Goal: Information Seeking & Learning: Learn about a topic

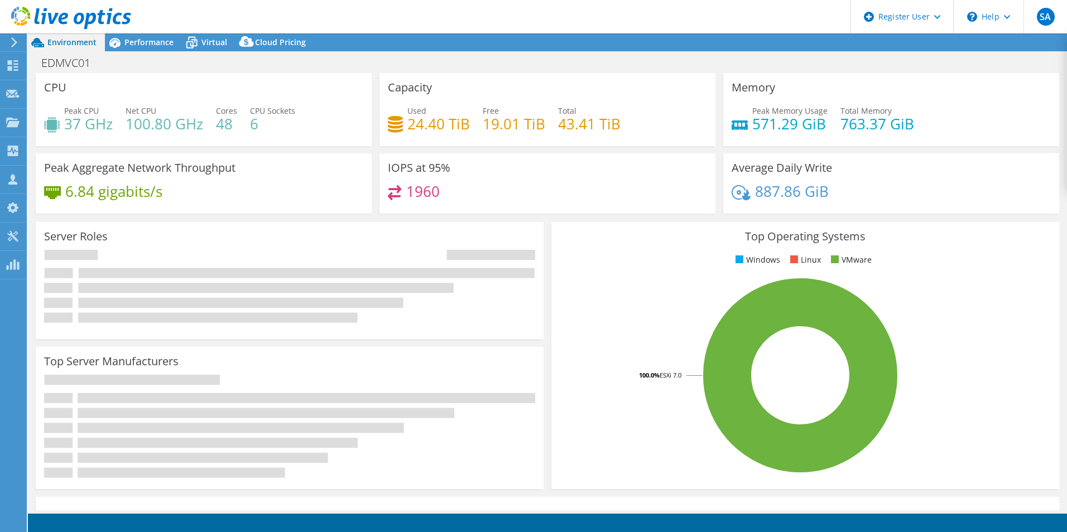
select select "[GEOGRAPHIC_DATA]"
select select "CAD"
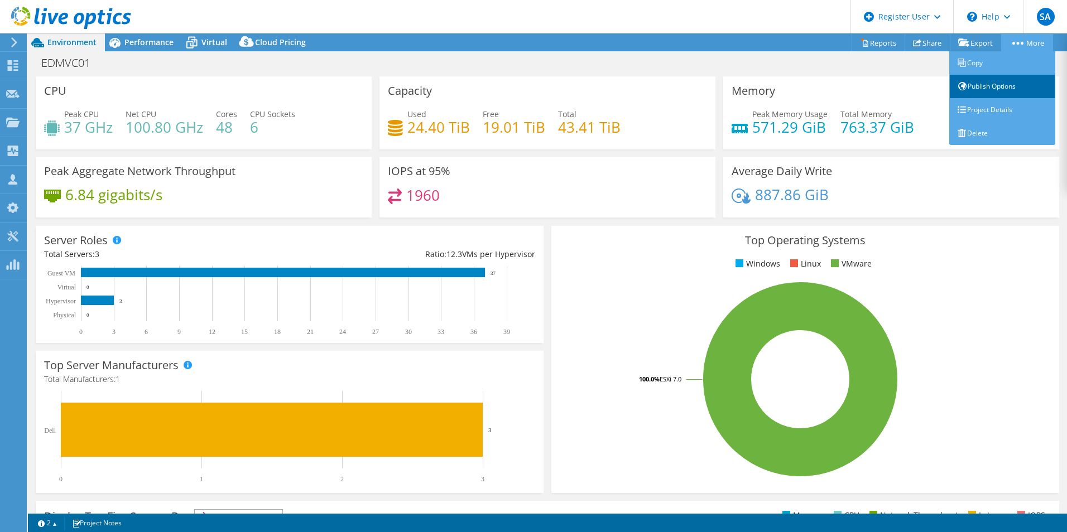
click at [1016, 88] on link "Publish Options" at bounding box center [1002, 86] width 106 height 23
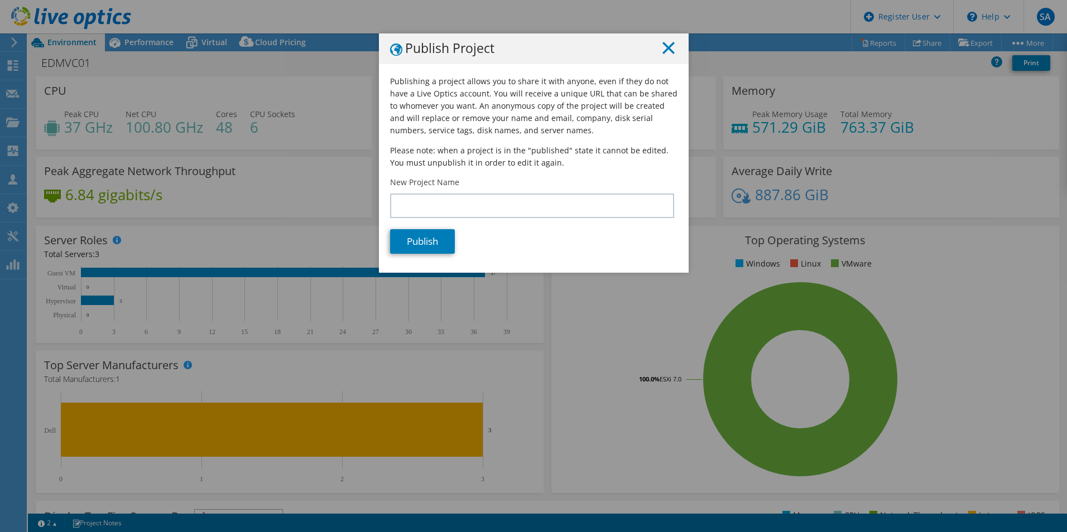
click at [664, 45] on icon at bounding box center [668, 48] width 12 height 12
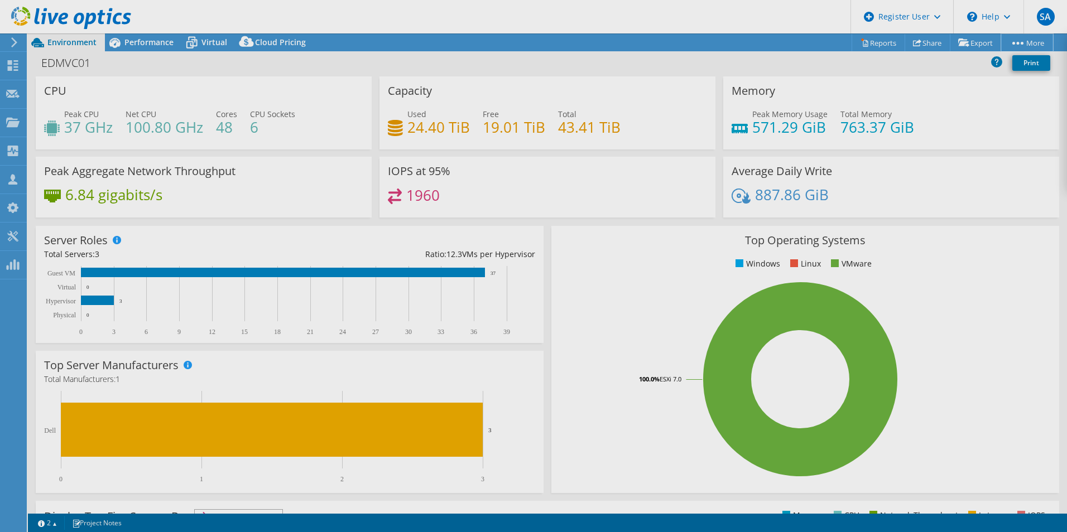
click at [1021, 46] on link "More" at bounding box center [1027, 42] width 52 height 17
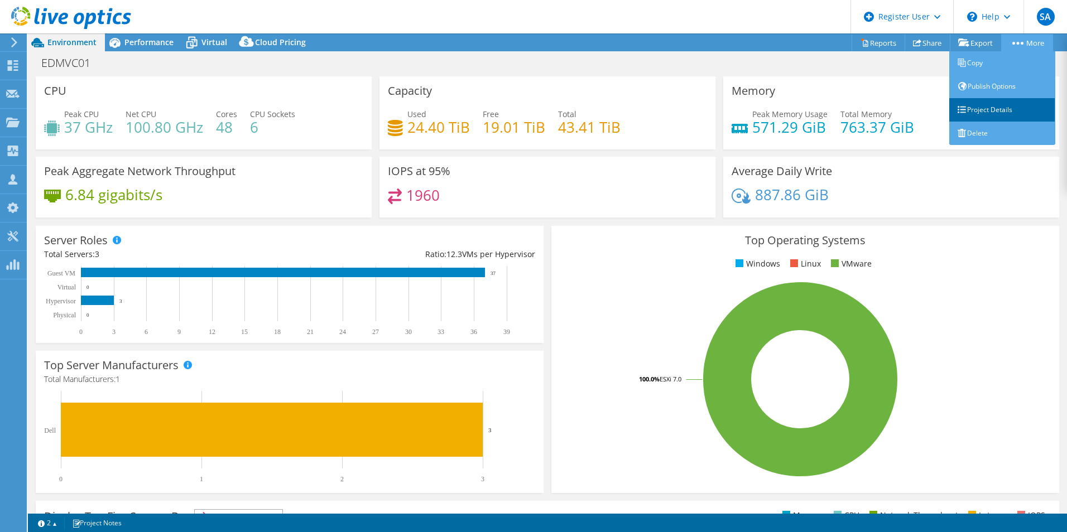
click at [1008, 105] on link "Project Details" at bounding box center [1002, 109] width 106 height 23
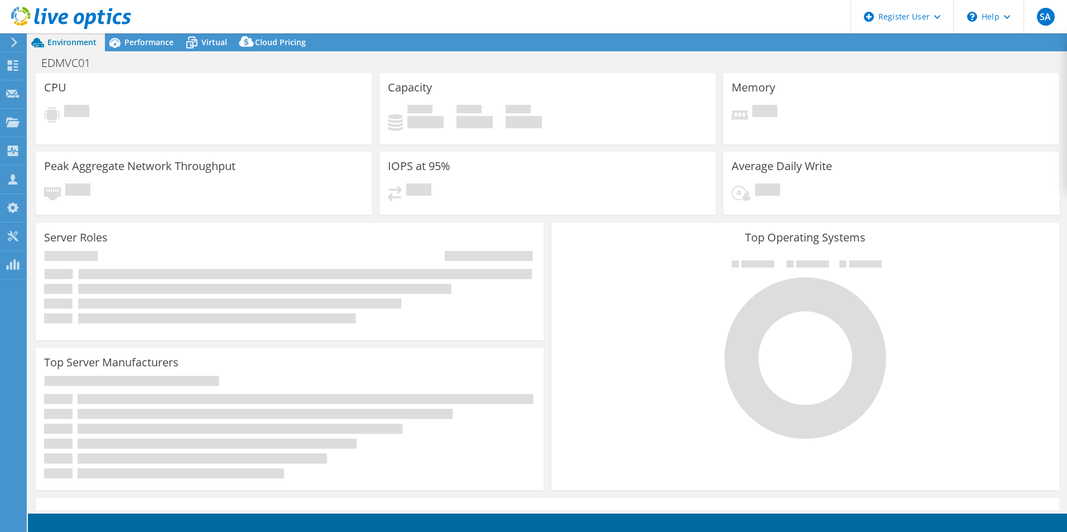
select select "[GEOGRAPHIC_DATA]"
select select "CAD"
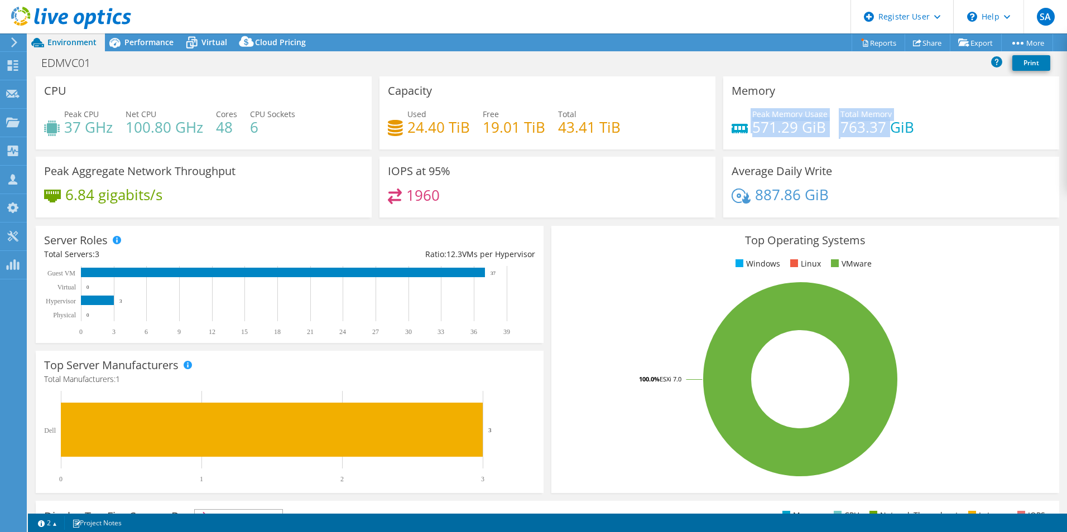
drag, startPoint x: 886, startPoint y: 125, endPoint x: 720, endPoint y: 124, distance: 166.8
click at [723, 124] on div "Memory Peak Memory Usage 571.29 GiB Total Memory 763.37 GiB" at bounding box center [891, 112] width 336 height 73
click at [928, 131] on div "Peak Memory Usage 571.29 GiB Total Memory 763.37 GiB" at bounding box center [890, 126] width 319 height 36
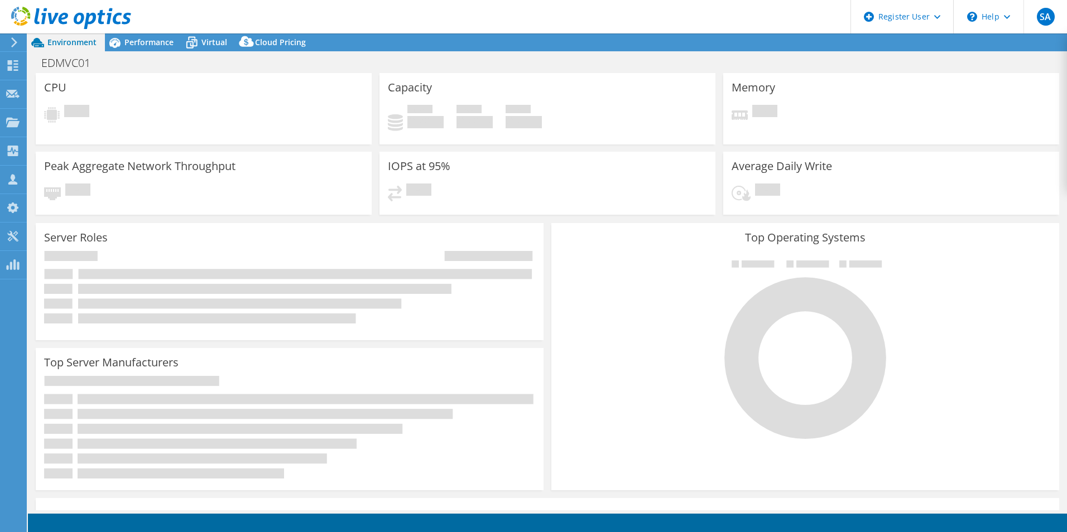
select select "[GEOGRAPHIC_DATA]"
select select "CAD"
